Goal: Task Accomplishment & Management: Complete application form

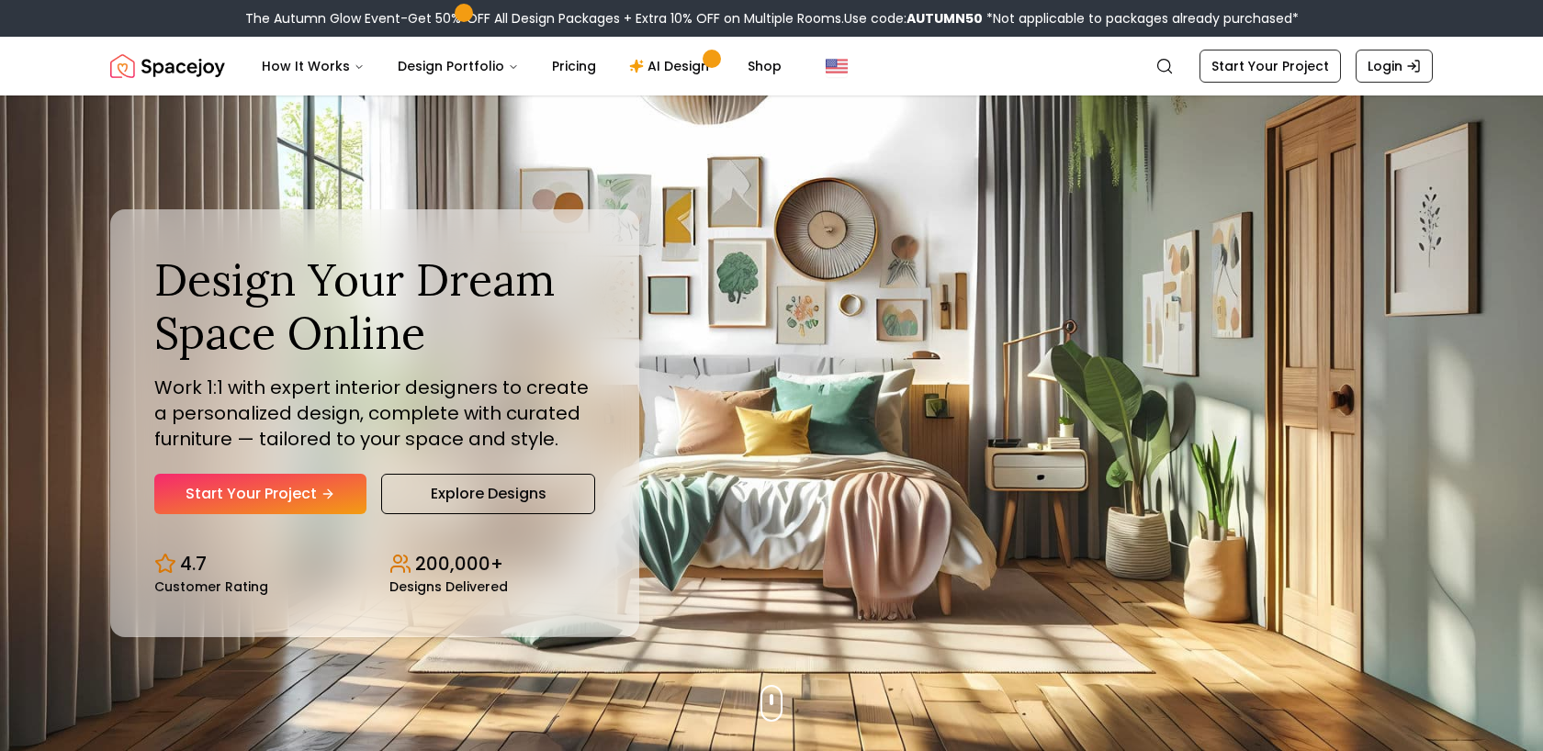
click at [290, 483] on link "Start Your Project" at bounding box center [260, 494] width 212 height 40
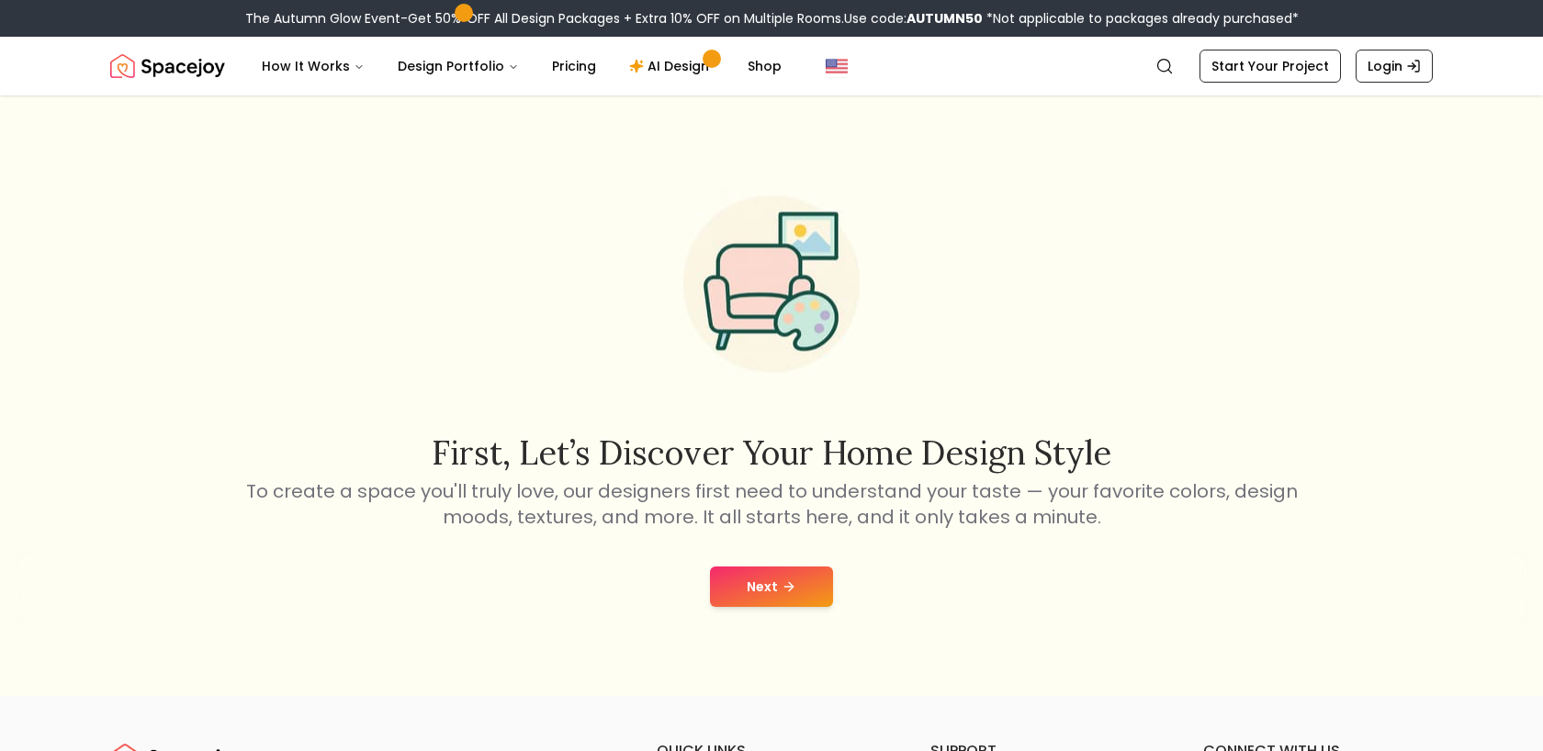
click at [788, 576] on button "Next" at bounding box center [771, 587] width 123 height 40
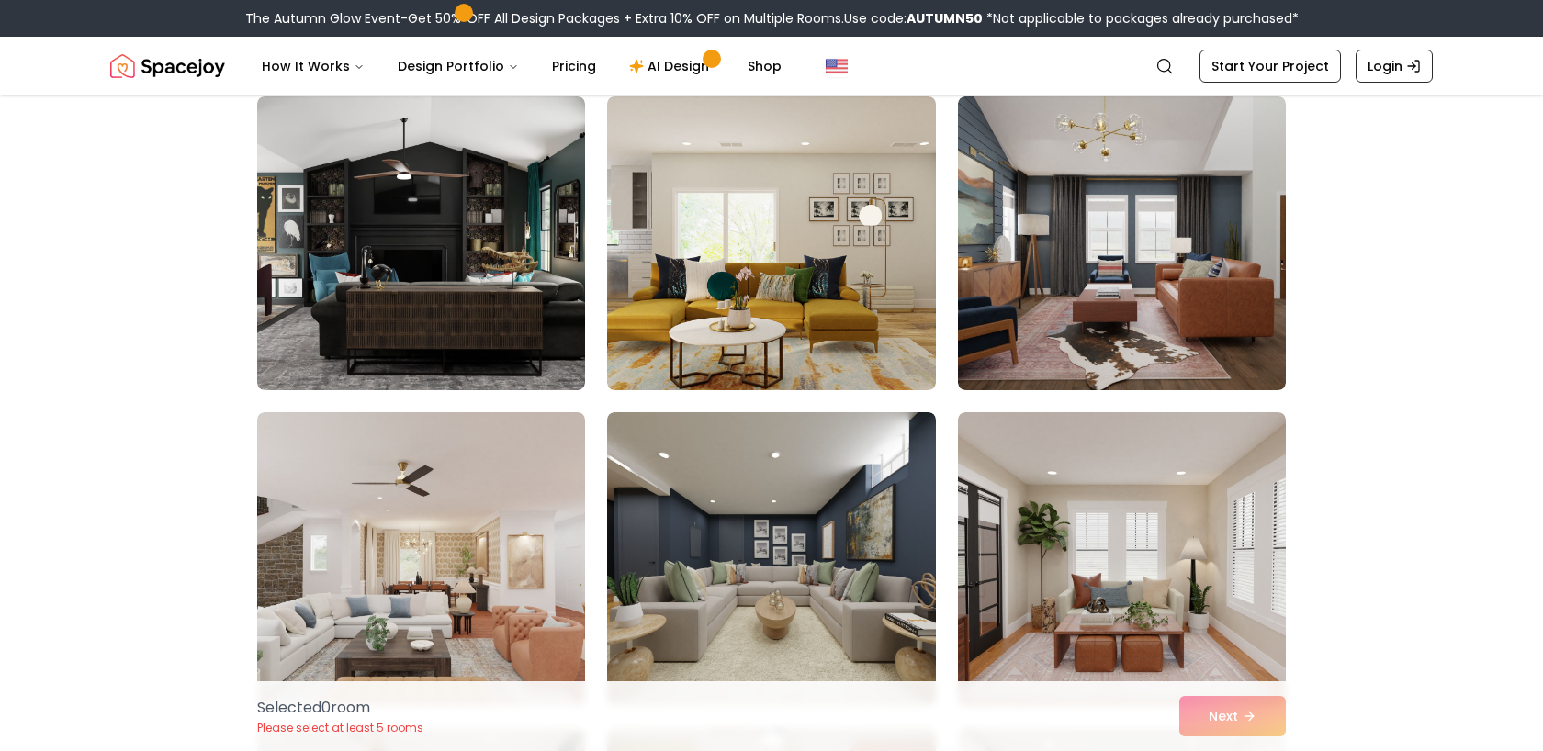
scroll to position [5211, 0]
